Goal: Task Accomplishment & Management: Use online tool/utility

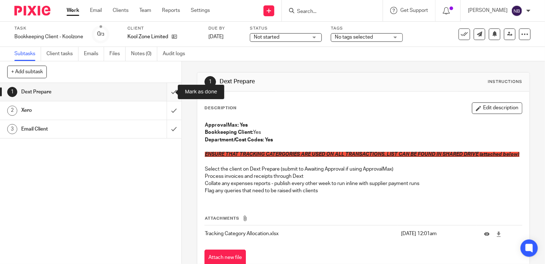
click at [167, 93] on input "submit" at bounding box center [90, 92] width 181 height 18
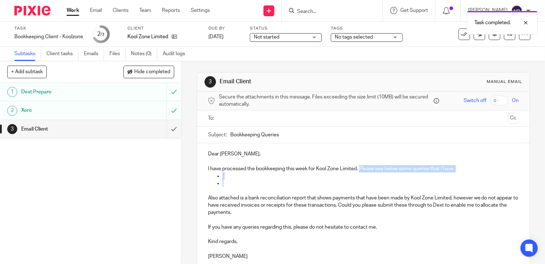
drag, startPoint x: 225, startPoint y: 185, endPoint x: 358, endPoint y: 166, distance: 134.5
click at [358, 166] on div "Dear [PERSON_NAME], I have processed the bookkeeping this week for Kool Zone Li…" at bounding box center [363, 204] width 332 height 122
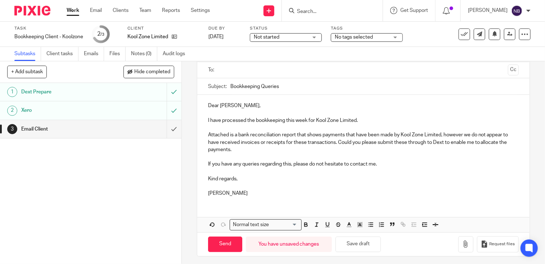
scroll to position [50, 0]
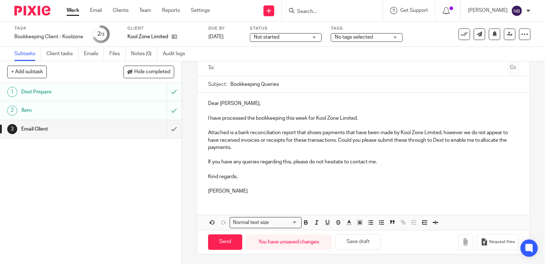
click at [74, 9] on link "Work" at bounding box center [73, 10] width 13 height 7
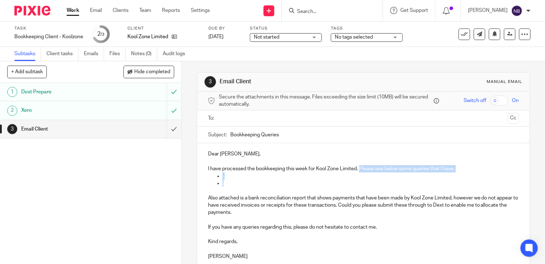
drag, startPoint x: 223, startPoint y: 185, endPoint x: 357, endPoint y: 168, distance: 135.4
click at [357, 168] on div "Dear [PERSON_NAME], I have processed the bookkeeping this week for Kool Zone Li…" at bounding box center [363, 204] width 332 height 122
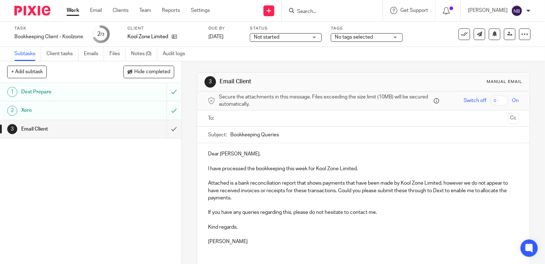
click at [258, 118] on input "text" at bounding box center [363, 118] width 284 height 8
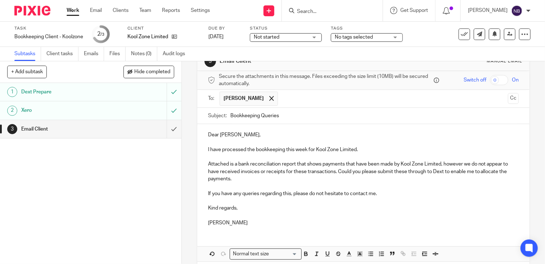
scroll to position [52, 0]
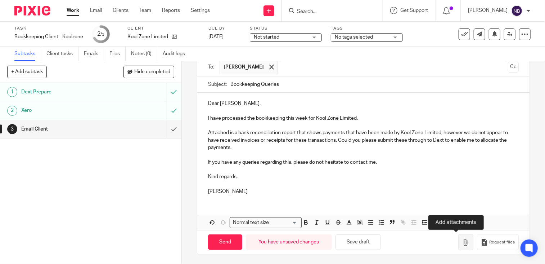
click at [461, 242] on button "button" at bounding box center [465, 242] width 15 height 16
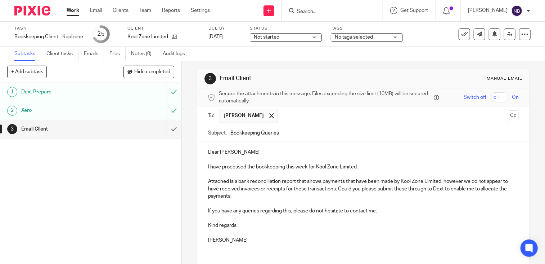
scroll to position [0, 0]
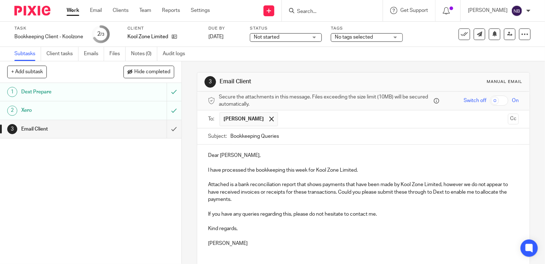
click at [189, 108] on div "3 Email Client Manual email Secure the attachments in this message. Files excee…" at bounding box center [363, 162] width 363 height 202
click at [189, 109] on div "3 Email Client Manual email Secure the attachments in this message. Files excee…" at bounding box center [363, 162] width 363 height 202
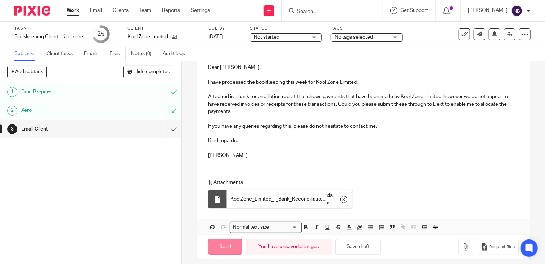
scroll to position [92, 0]
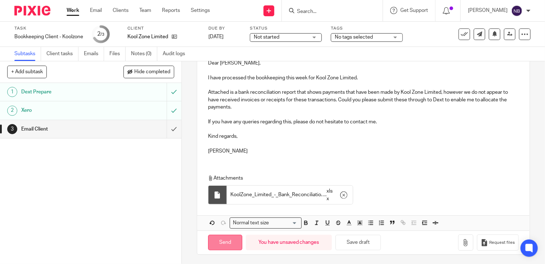
click at [215, 242] on input "Send" at bounding box center [225, 241] width 34 height 15
type input "Sent"
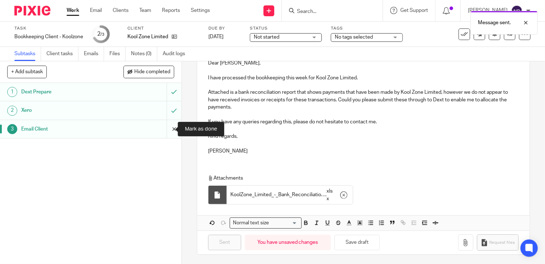
click at [166, 129] on input "submit" at bounding box center [90, 129] width 181 height 18
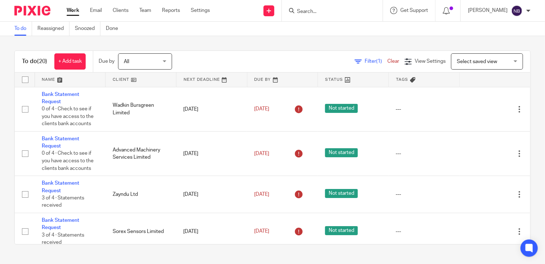
click at [122, 78] on link at bounding box center [140, 79] width 71 height 14
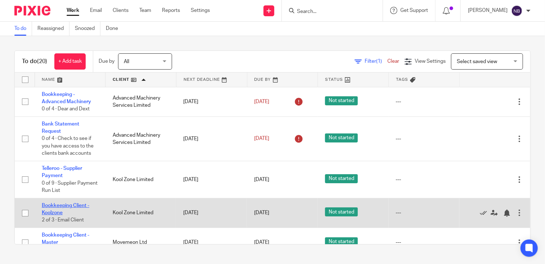
click at [47, 206] on link "Bookkeeping Client - Koolzone" at bounding box center [66, 209] width 48 height 12
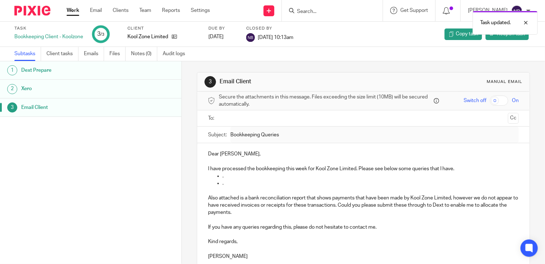
click at [69, 8] on link "Work" at bounding box center [73, 10] width 13 height 7
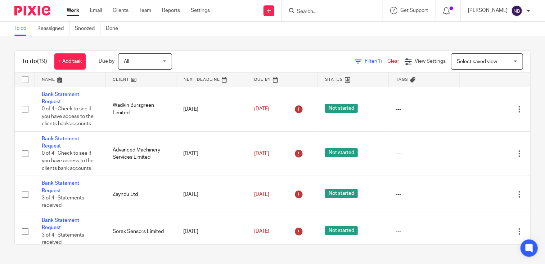
click at [117, 78] on link at bounding box center [140, 79] width 71 height 14
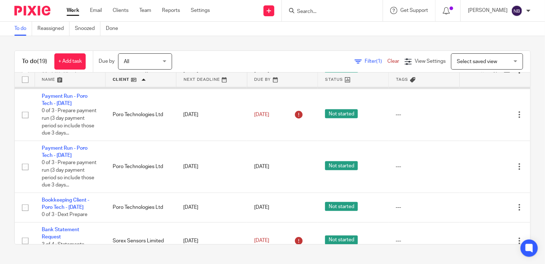
scroll to position [192, 0]
